Goal: Task Accomplishment & Management: Manage account settings

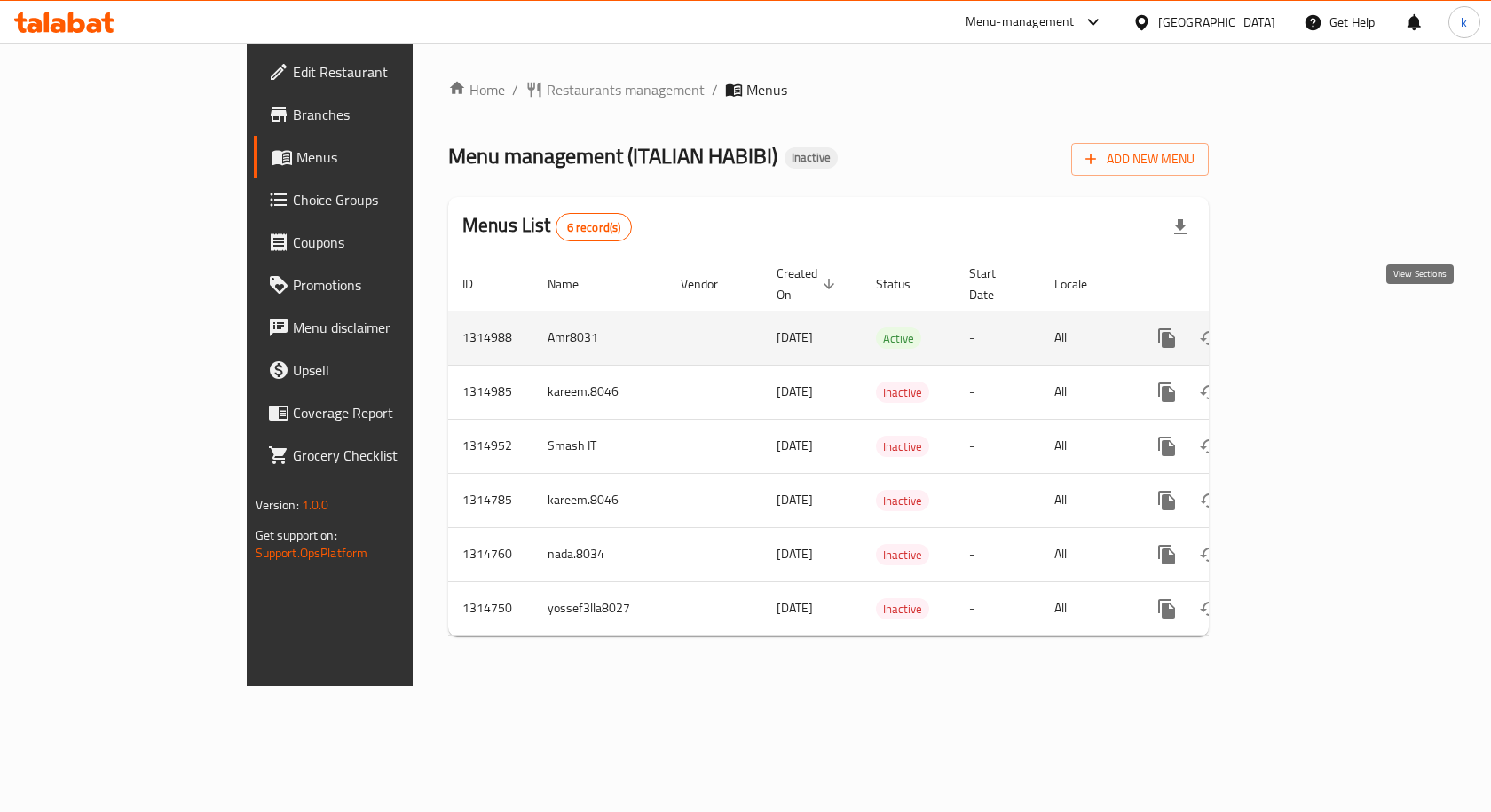
click at [1317, 323] on link "enhanced table" at bounding box center [1294, 338] width 42 height 42
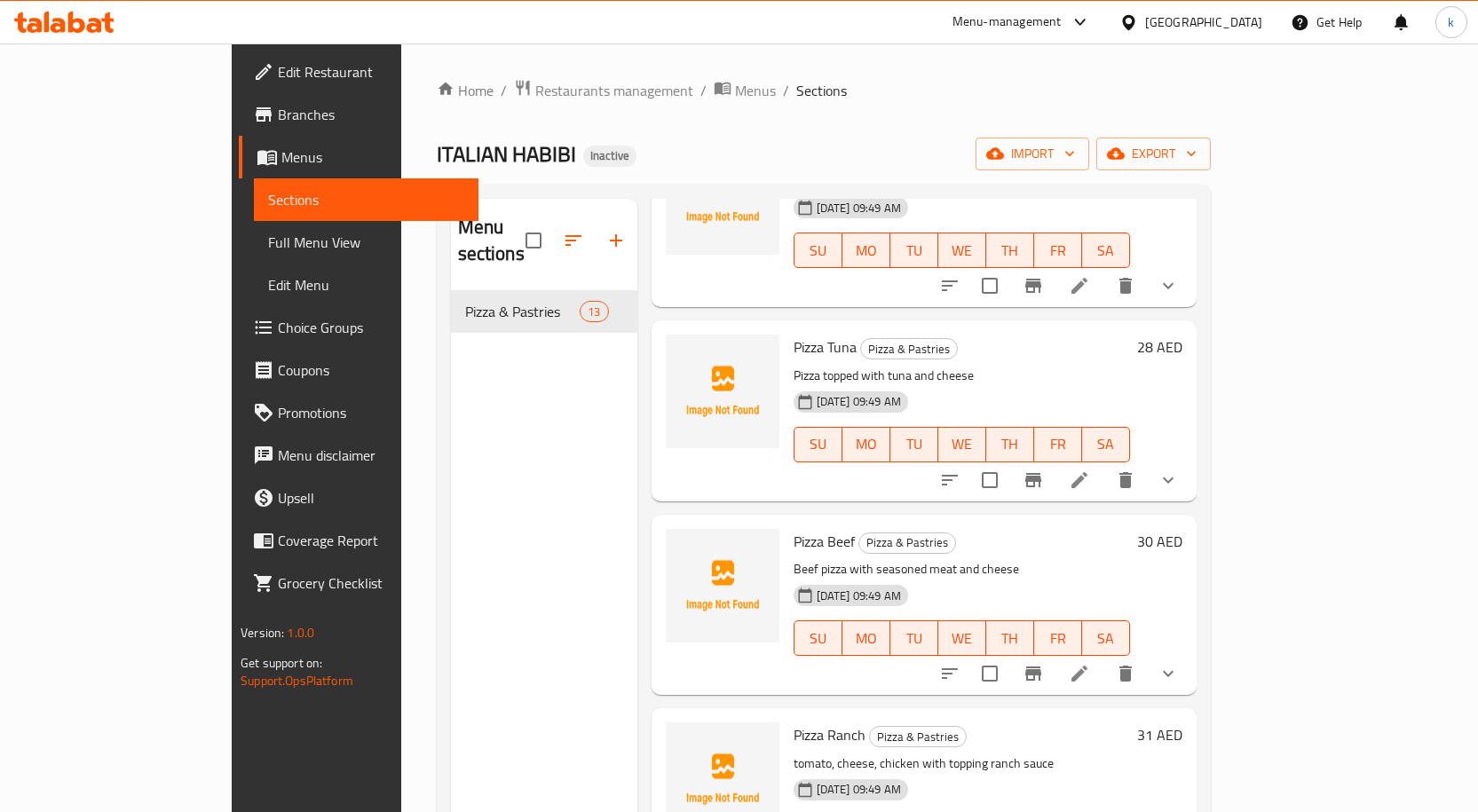
scroll to position [266, 0]
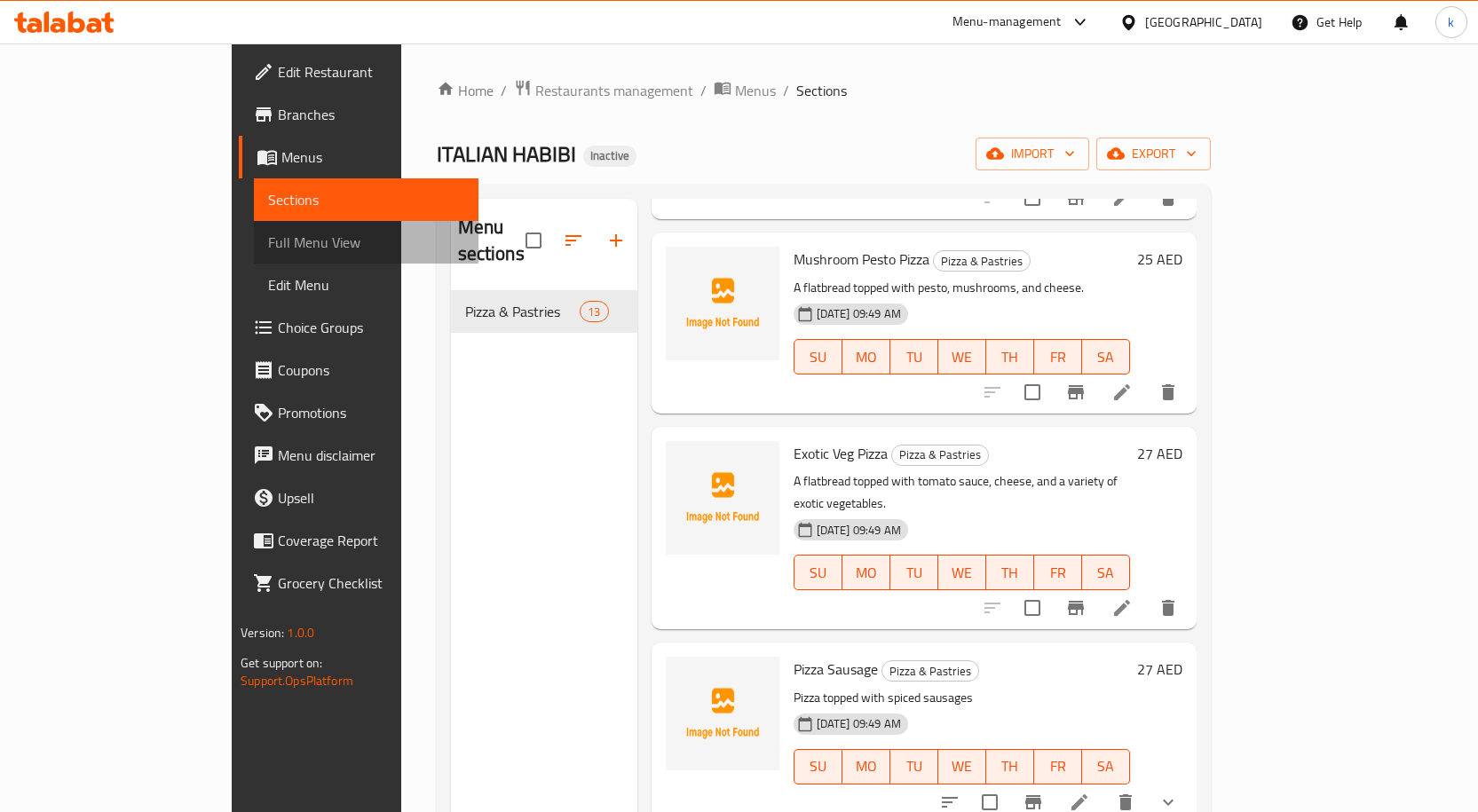
click at [268, 243] on span "Full Menu View" at bounding box center [366, 242] width 196 height 22
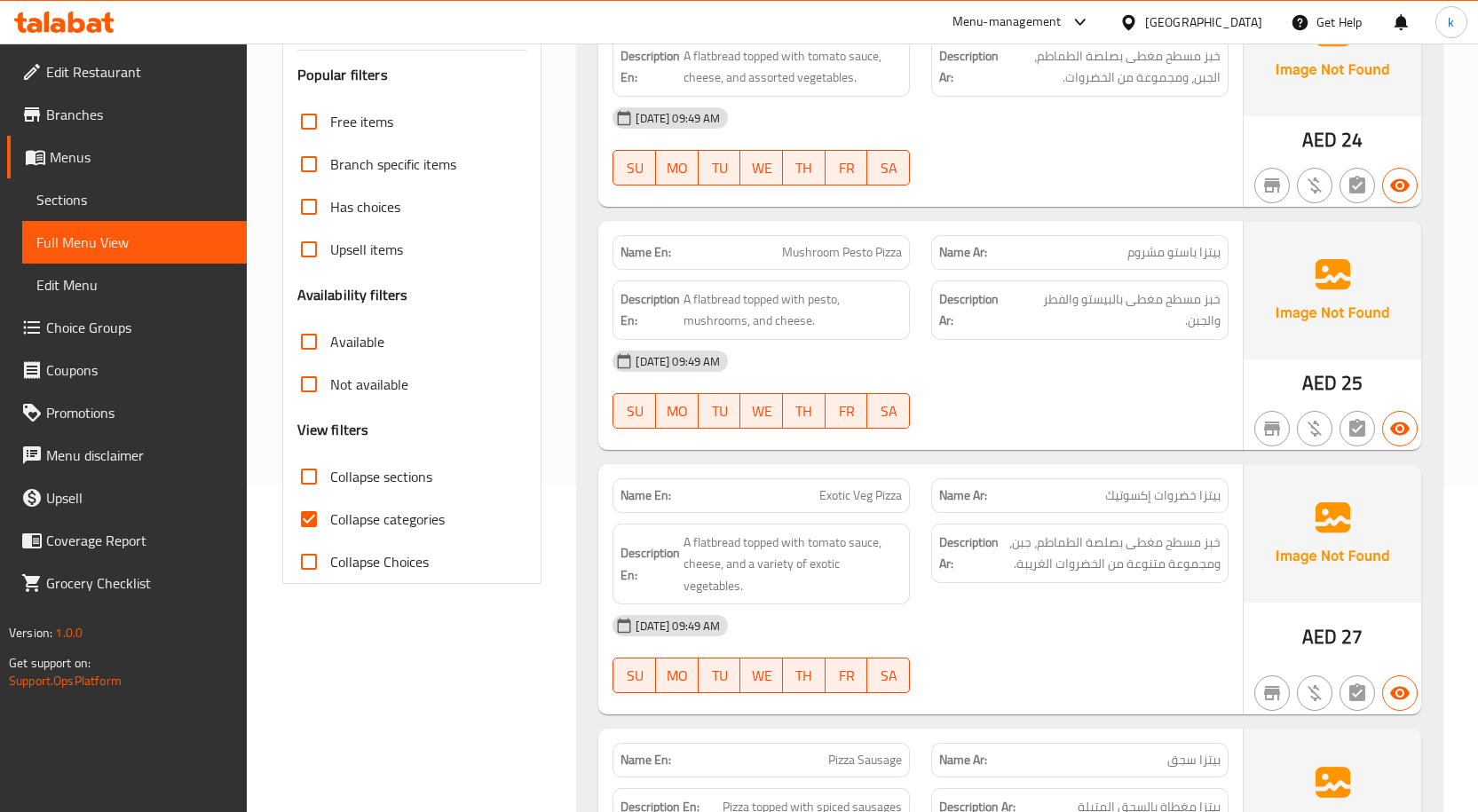
scroll to position [444, 0]
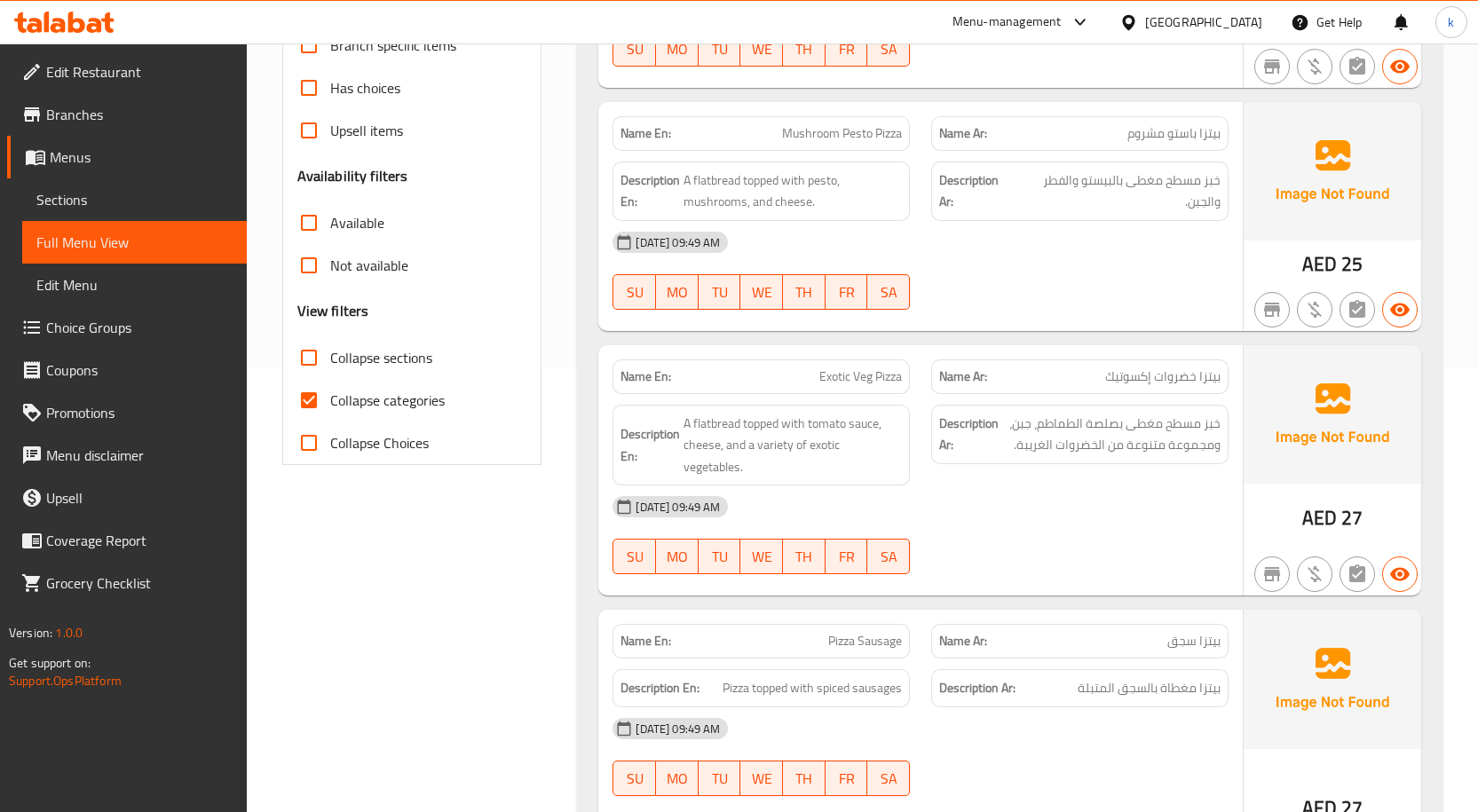
click at [362, 411] on span "Collapse categories" at bounding box center [387, 400] width 114 height 22
click at [330, 411] on input "Collapse categories" at bounding box center [308, 400] width 42 height 42
checkbox input "false"
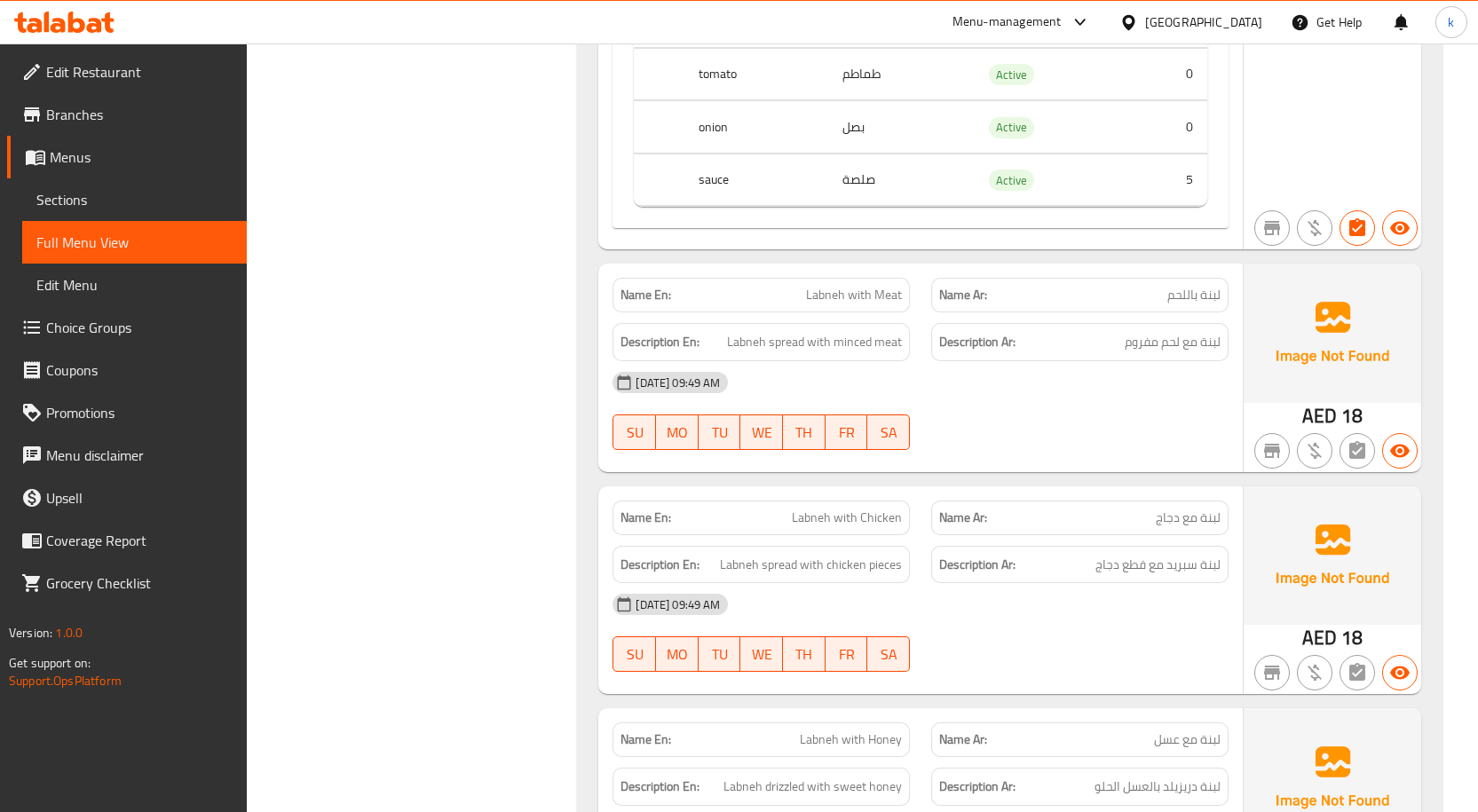
scroll to position [5578, 0]
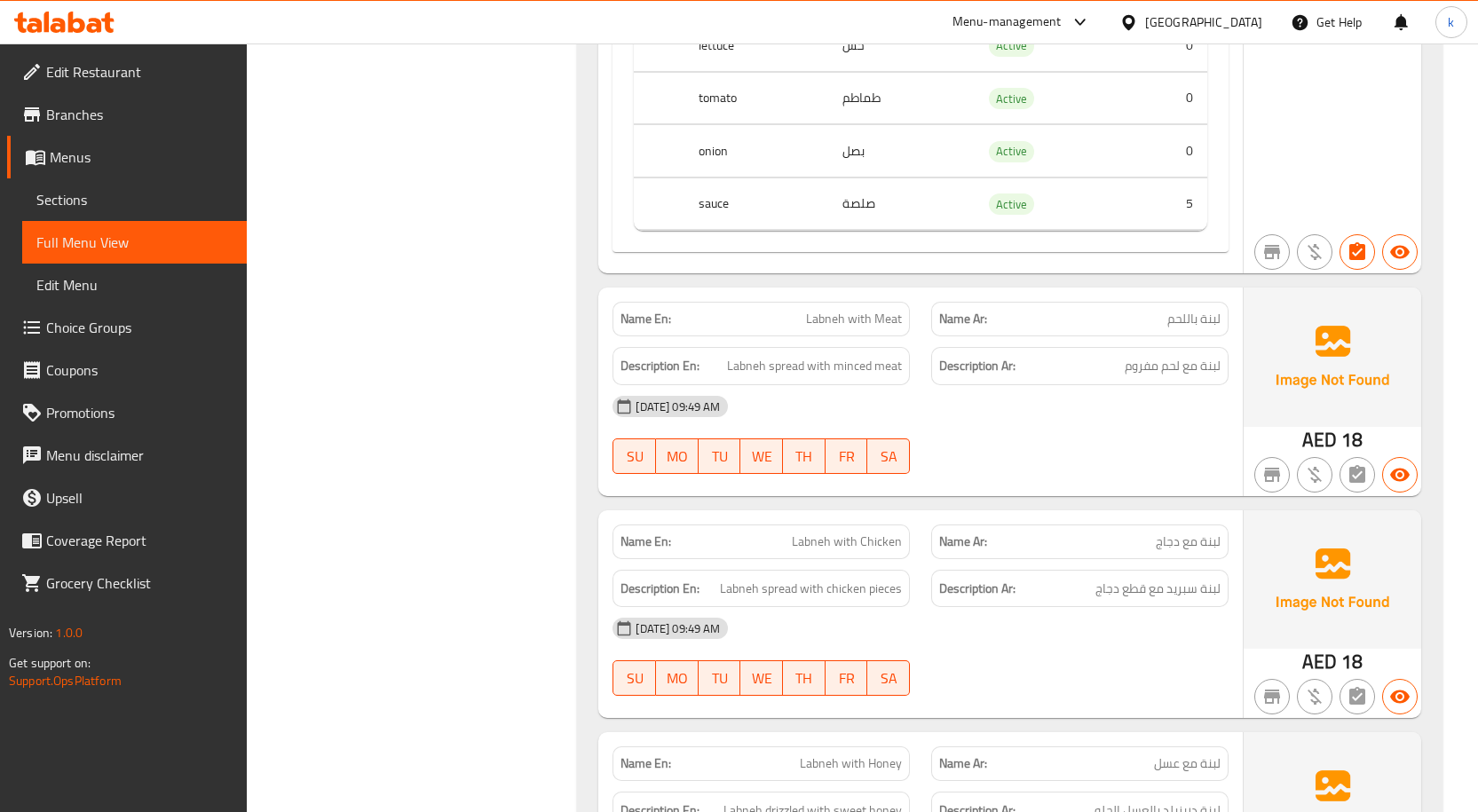
click at [1191, 309] on span "لبنة باللحم" at bounding box center [1193, 319] width 53 height 19
click at [1188, 355] on span "لبنة مع لحم مفروم" at bounding box center [1172, 366] width 96 height 23
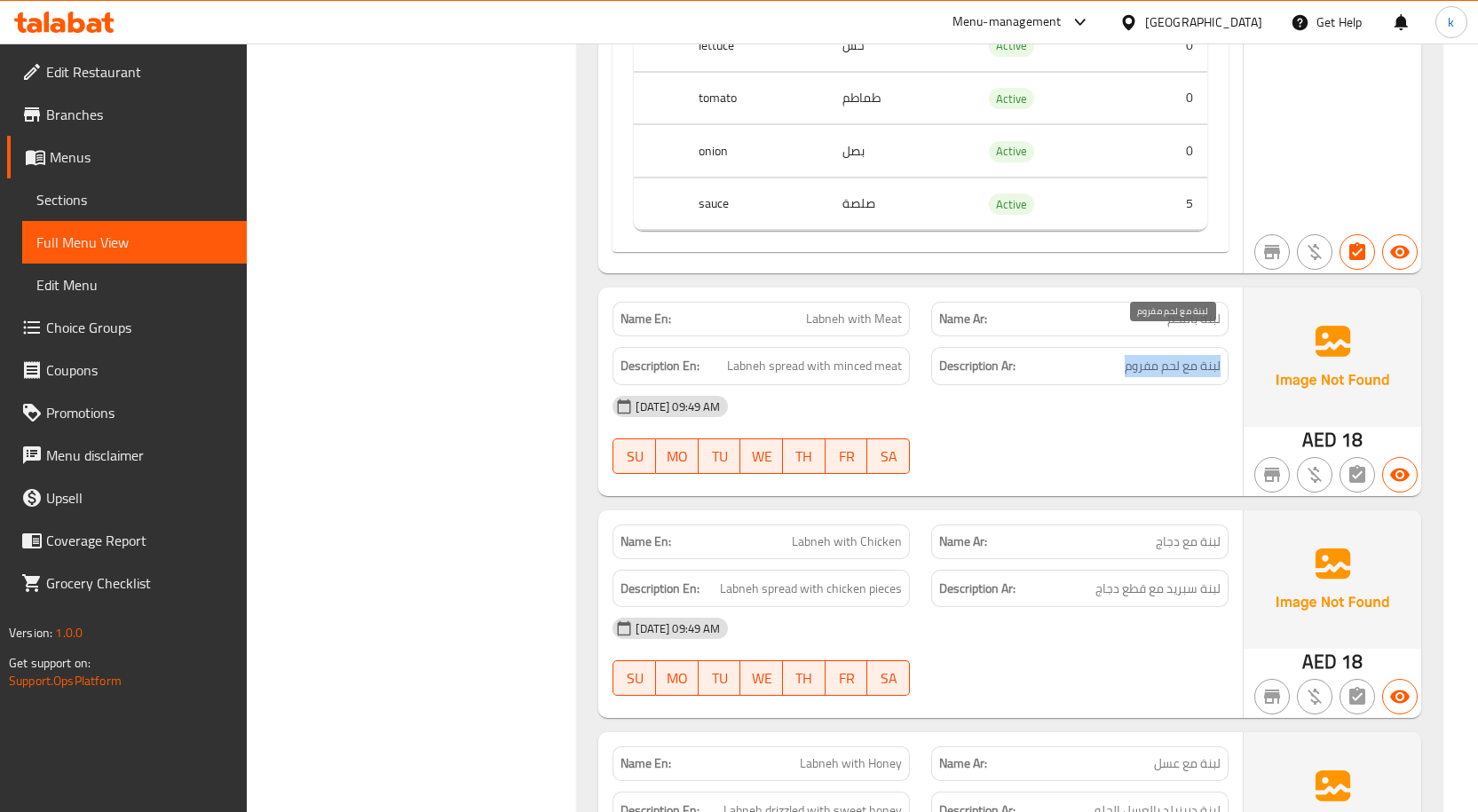
click at [1188, 355] on span "لبنة مع لحم مفروم" at bounding box center [1172, 366] width 96 height 23
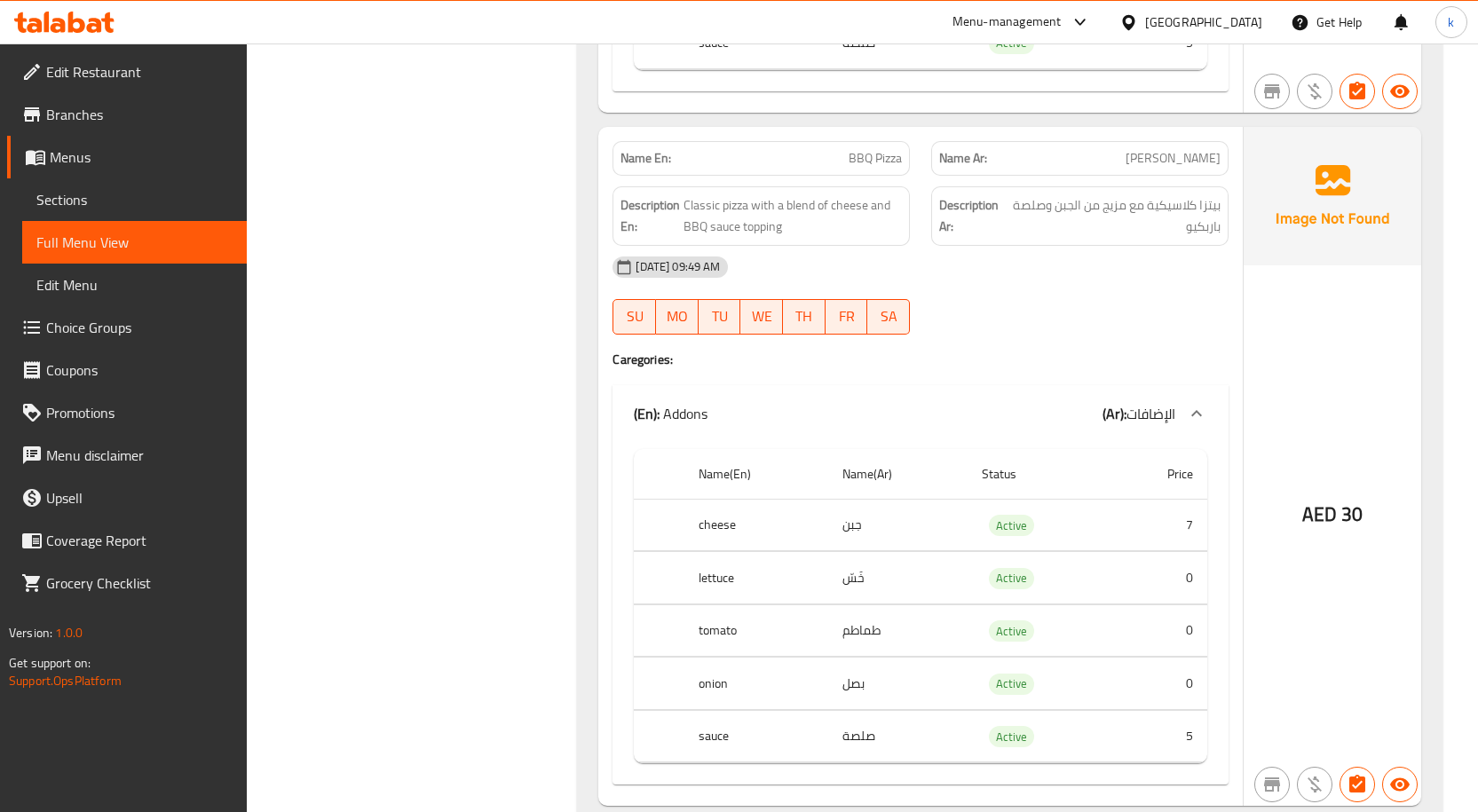
scroll to position [4958, 0]
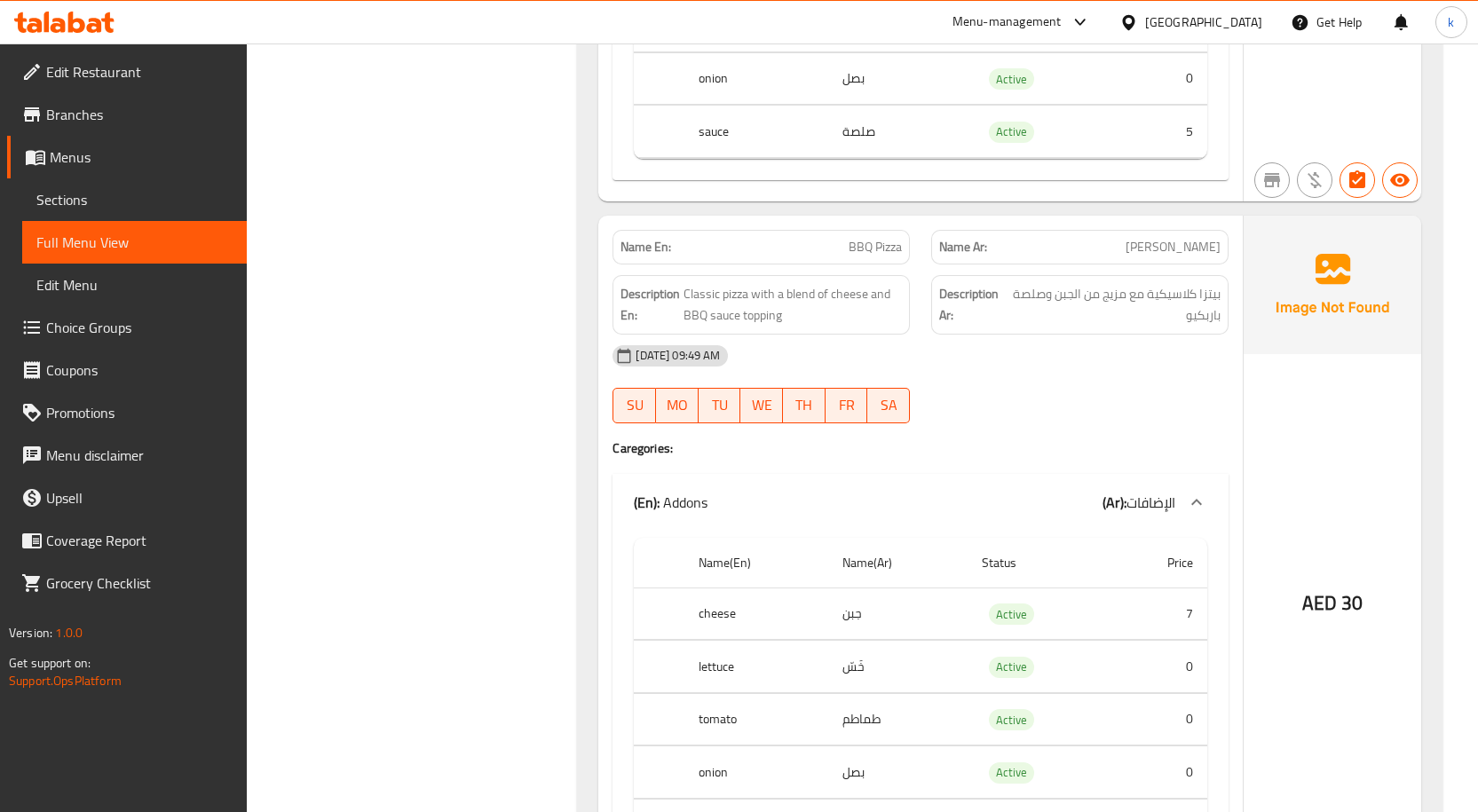
click at [1193, 264] on div "Description Ar: بيتزا كلاسيكية مع مزيج من الجبن وصلصة باربكيو" at bounding box center [1080, 305] width 319 height 81
click at [1193, 238] on span "[PERSON_NAME]" at bounding box center [1172, 247] width 95 height 19
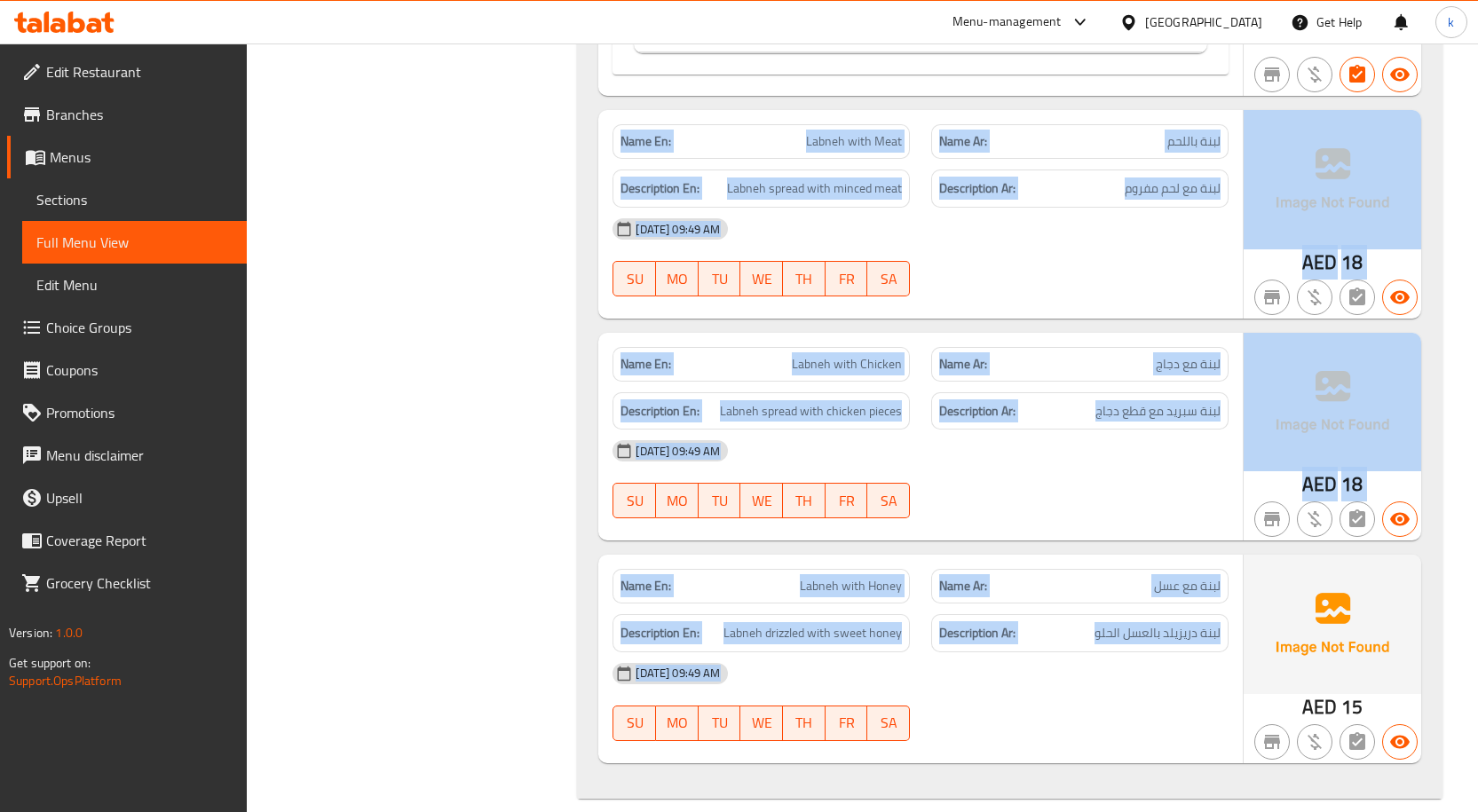
drag, startPoint x: 1110, startPoint y: 404, endPoint x: 694, endPoint y: 853, distance: 612.1
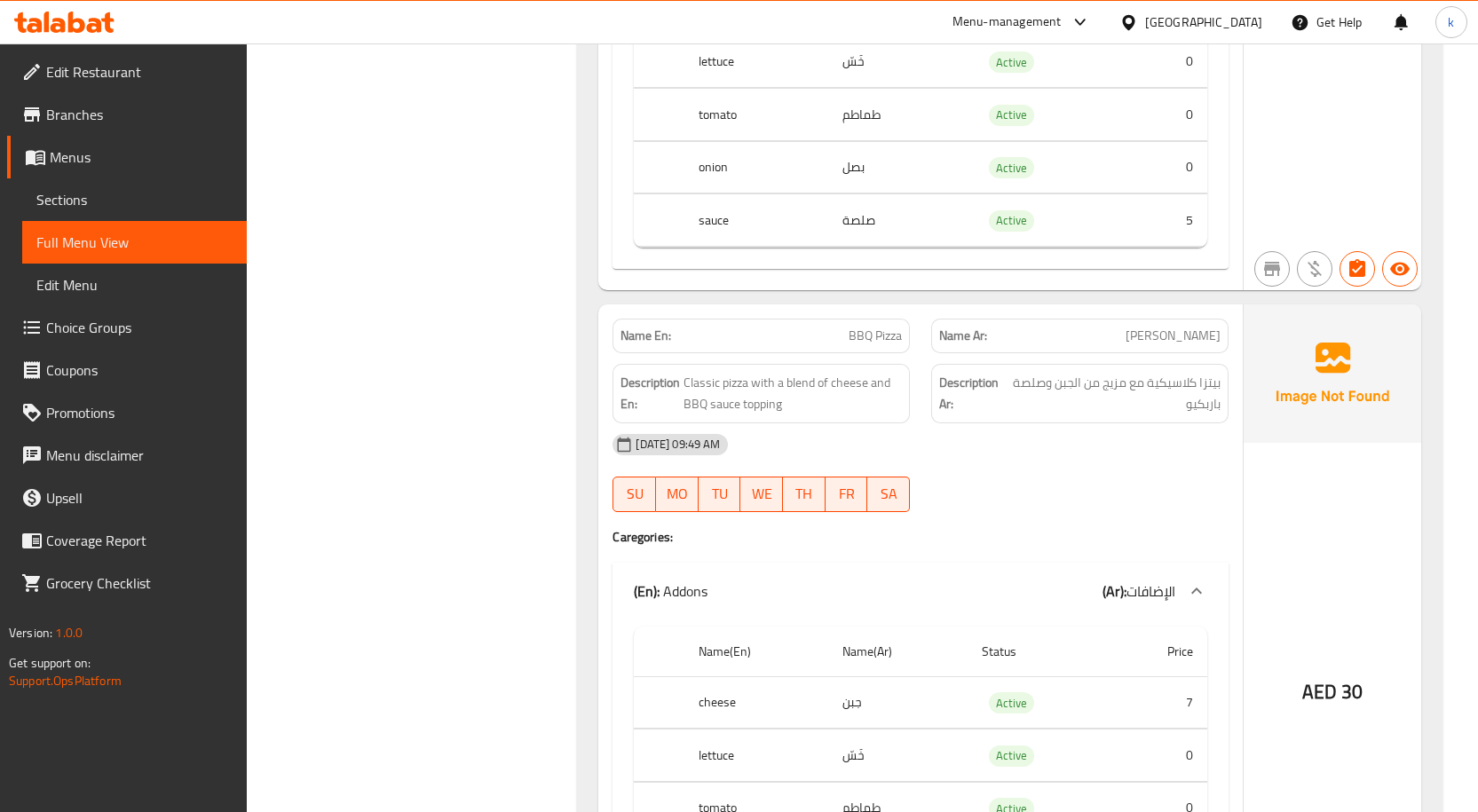
click at [865, 396] on div "Description En: Classic pizza with a blend of cheese and BBQ sauce topping" at bounding box center [760, 393] width 297 height 59
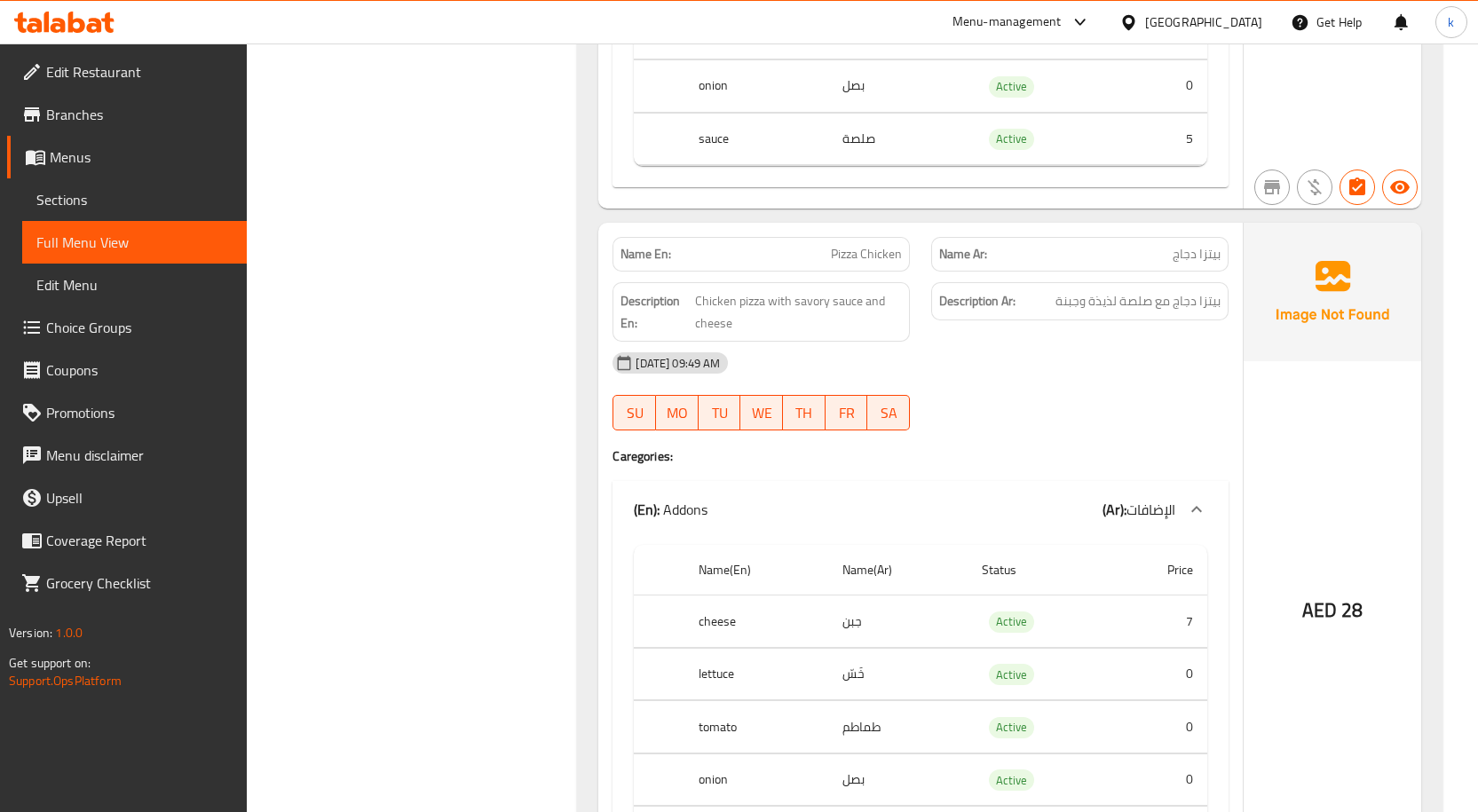
scroll to position [4248, 0]
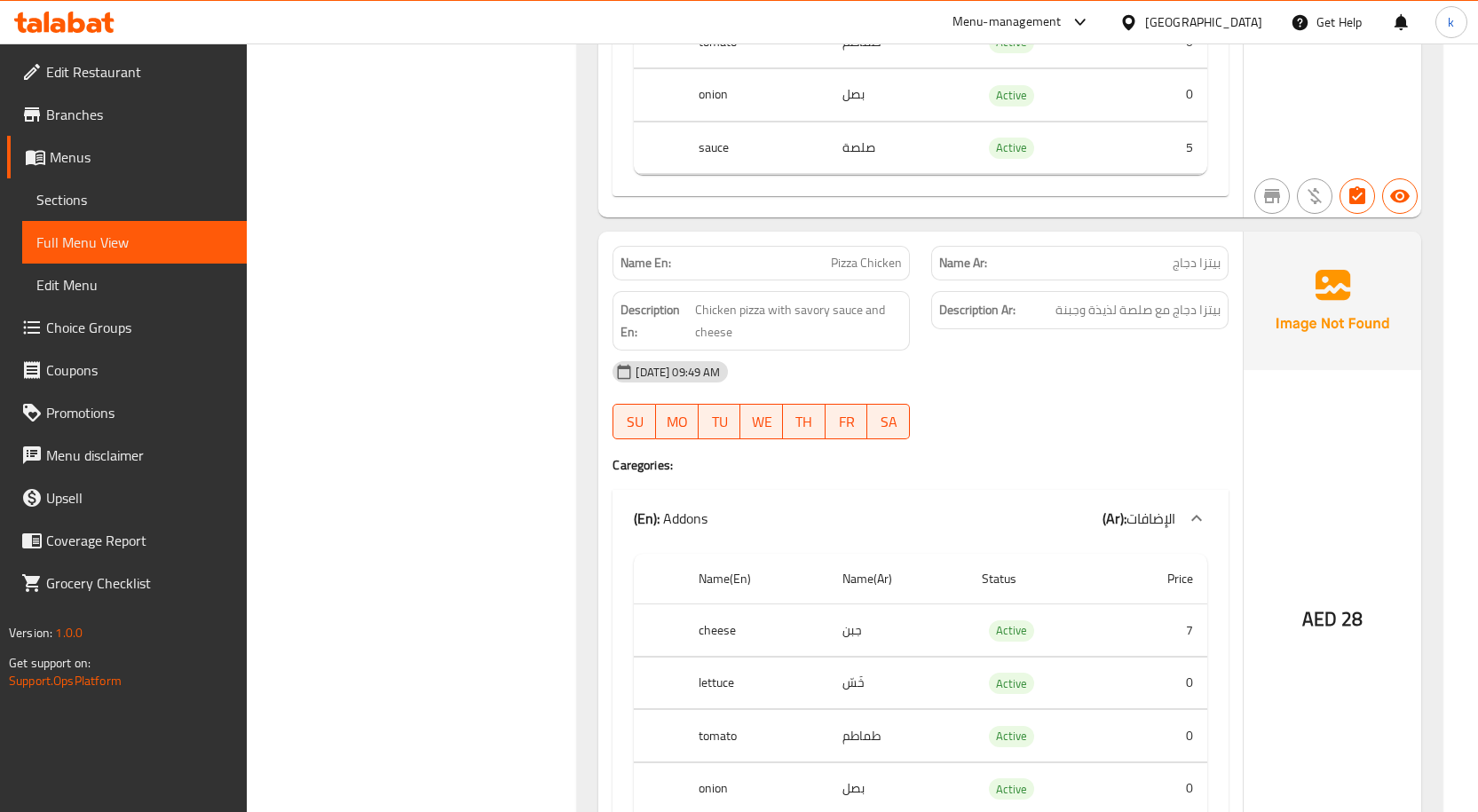
click at [1145, 505] on span "الإضافات" at bounding box center [1151, 518] width 49 height 26
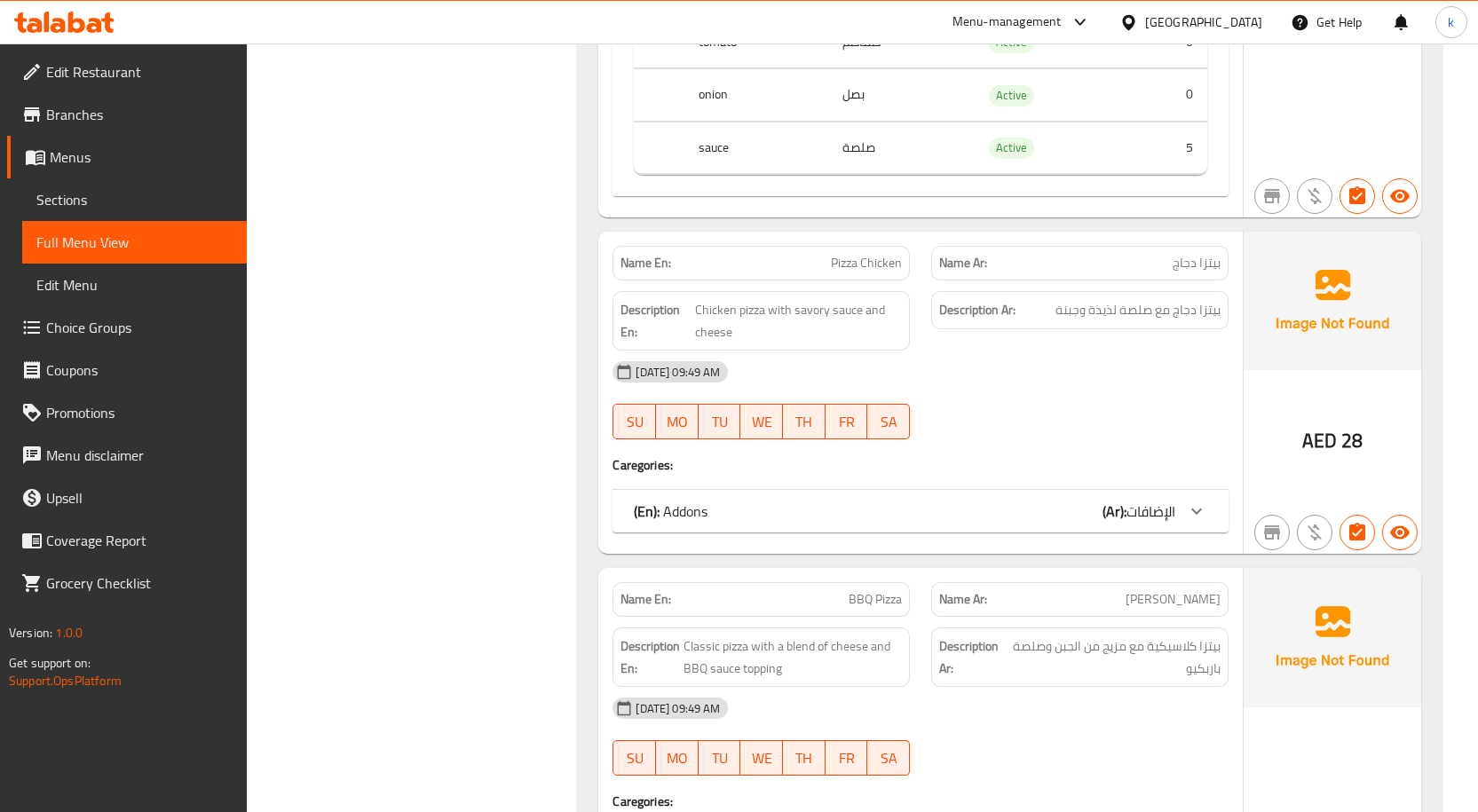
click at [1145, 502] on span "الإضافات" at bounding box center [1151, 511] width 49 height 26
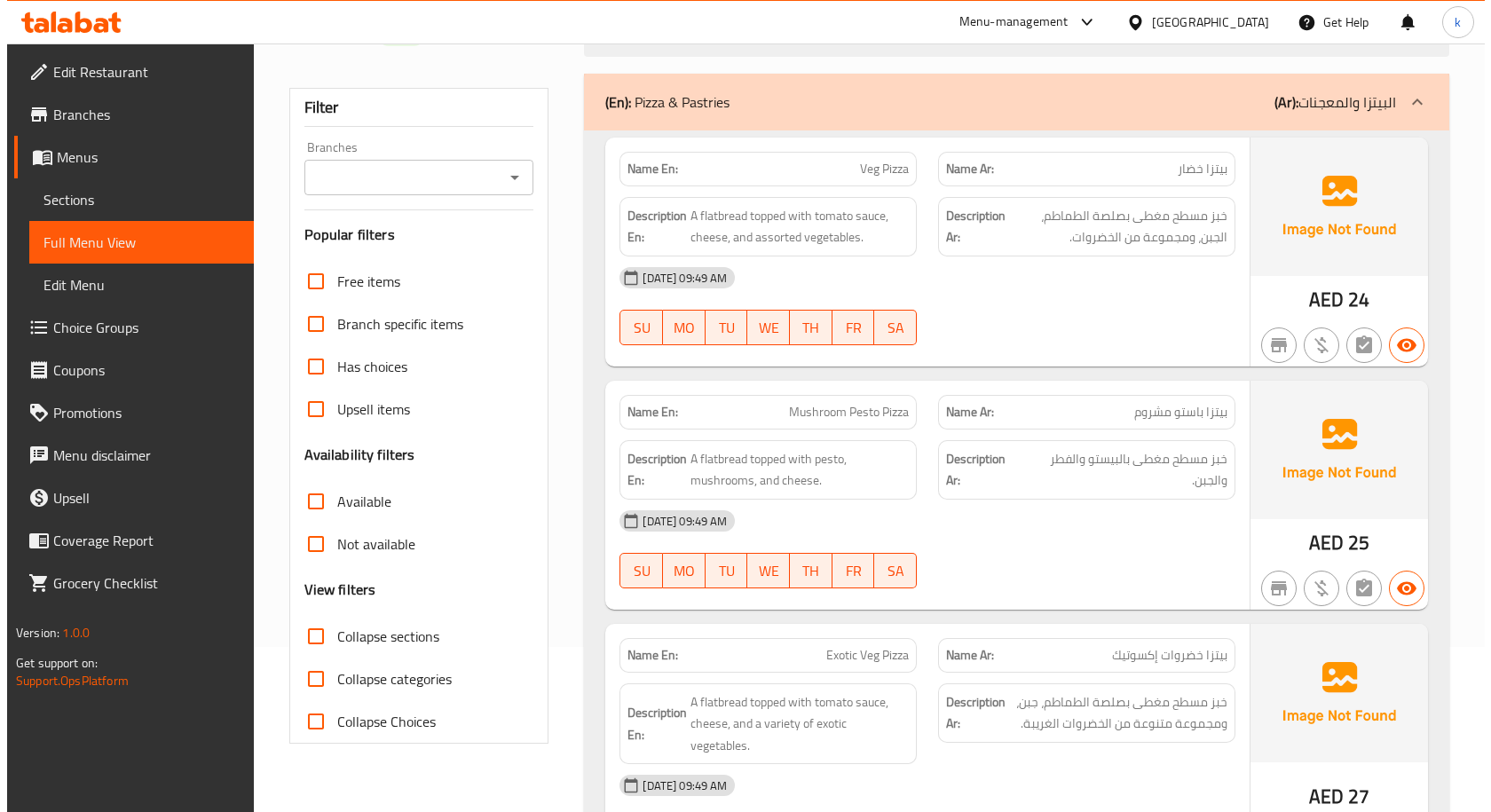
scroll to position [0, 0]
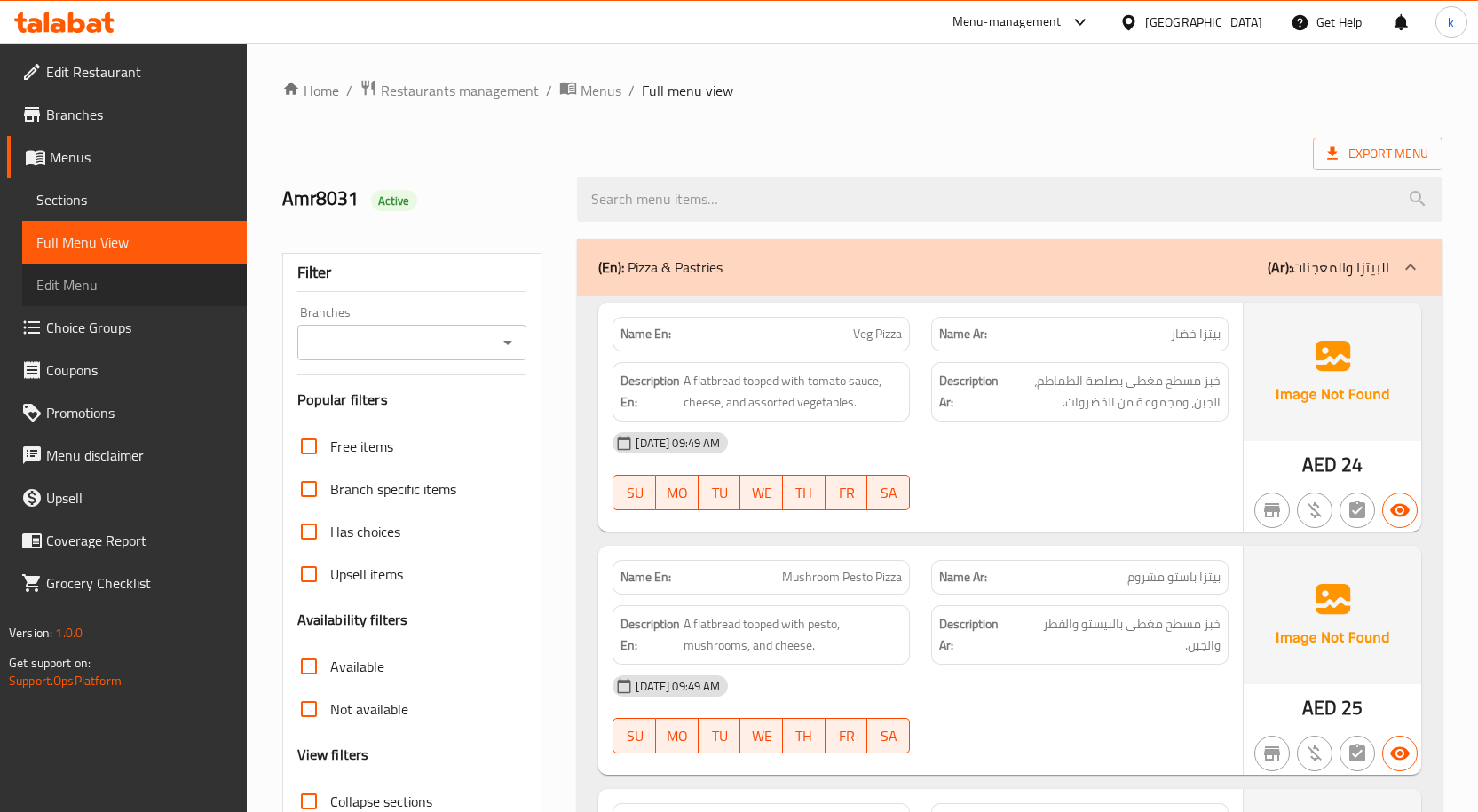
click at [159, 271] on link "Edit Menu" at bounding box center [135, 284] width 224 height 42
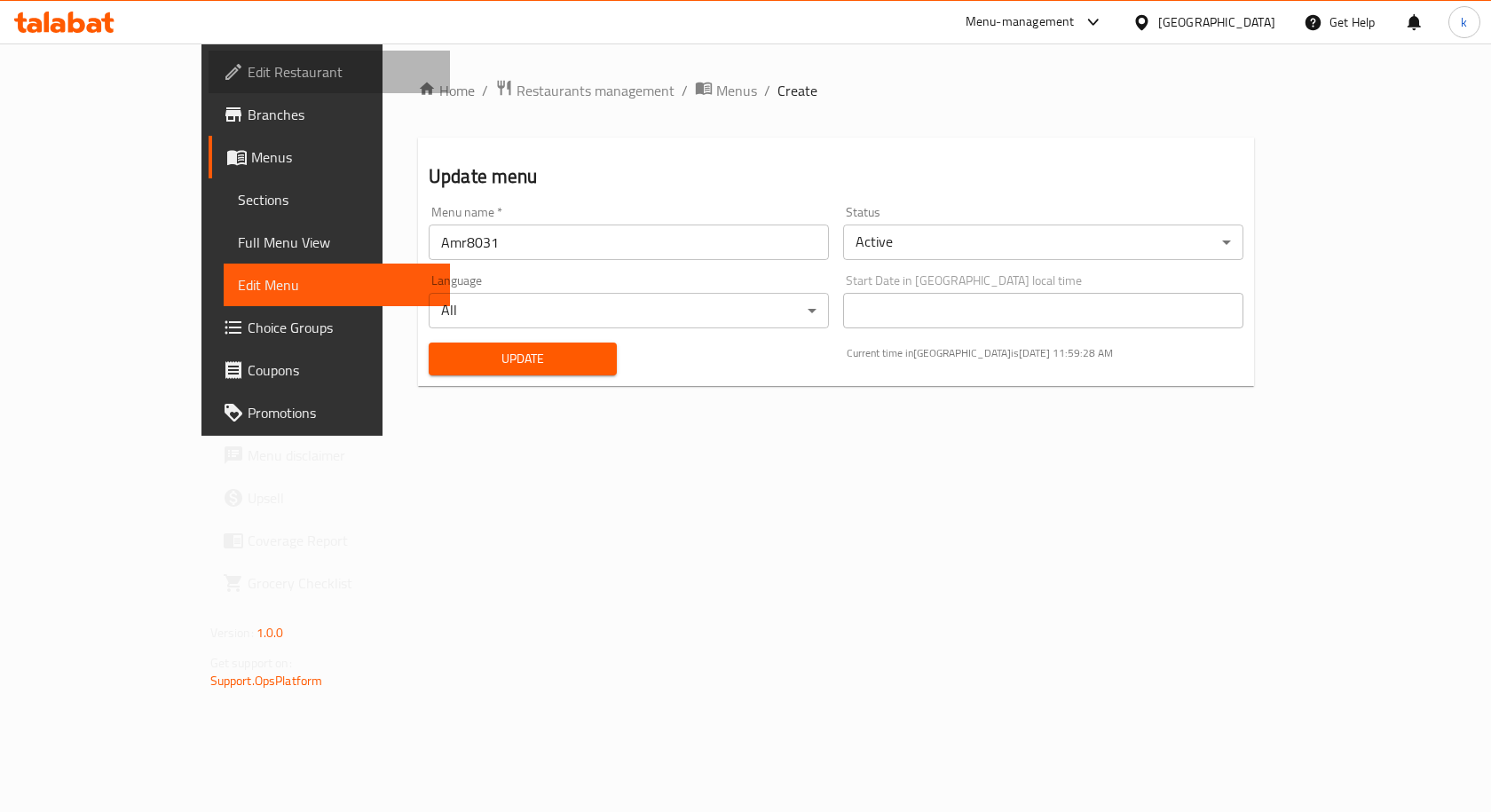
click at [248, 72] on span "Edit Restaurant" at bounding box center [342, 72] width 189 height 22
